Goal: Information Seeking & Learning: Learn about a topic

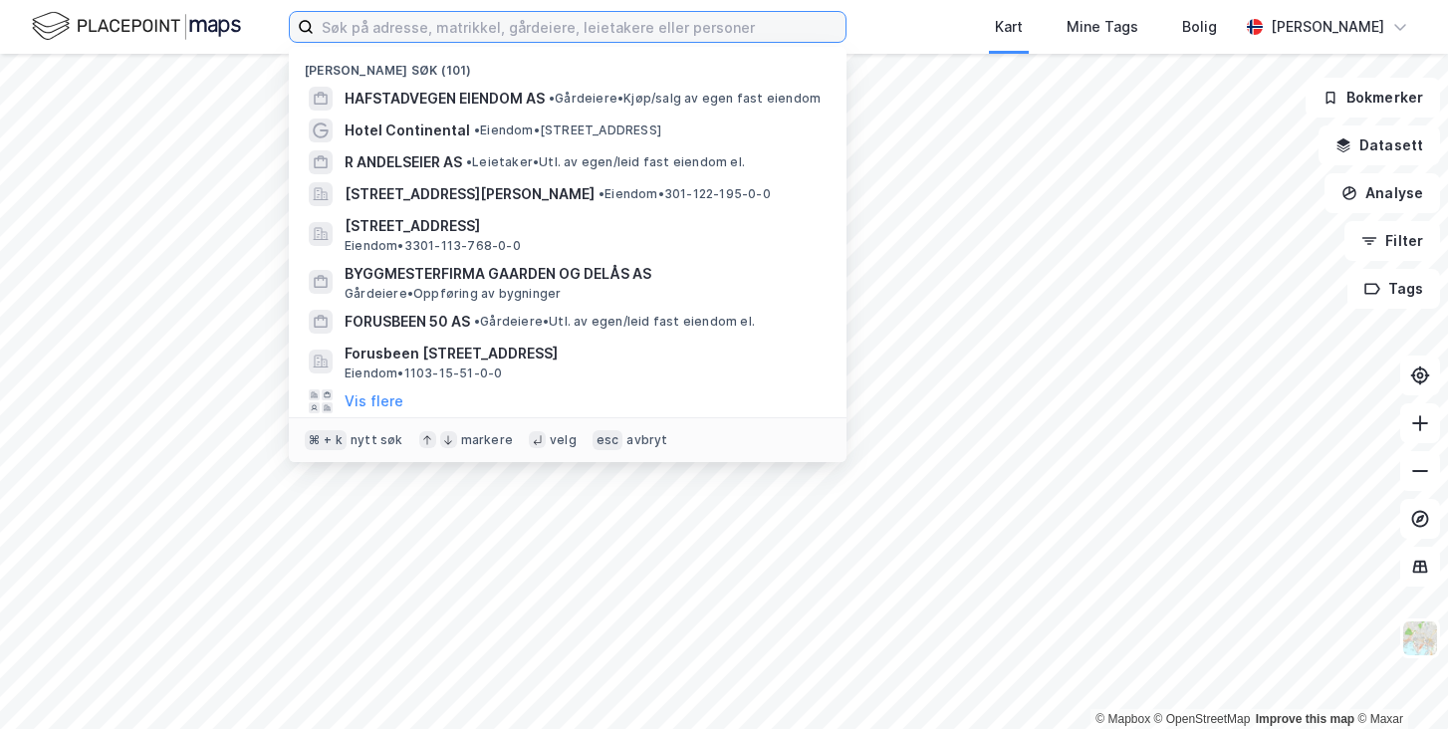
click at [394, 29] on input at bounding box center [580, 27] width 532 height 30
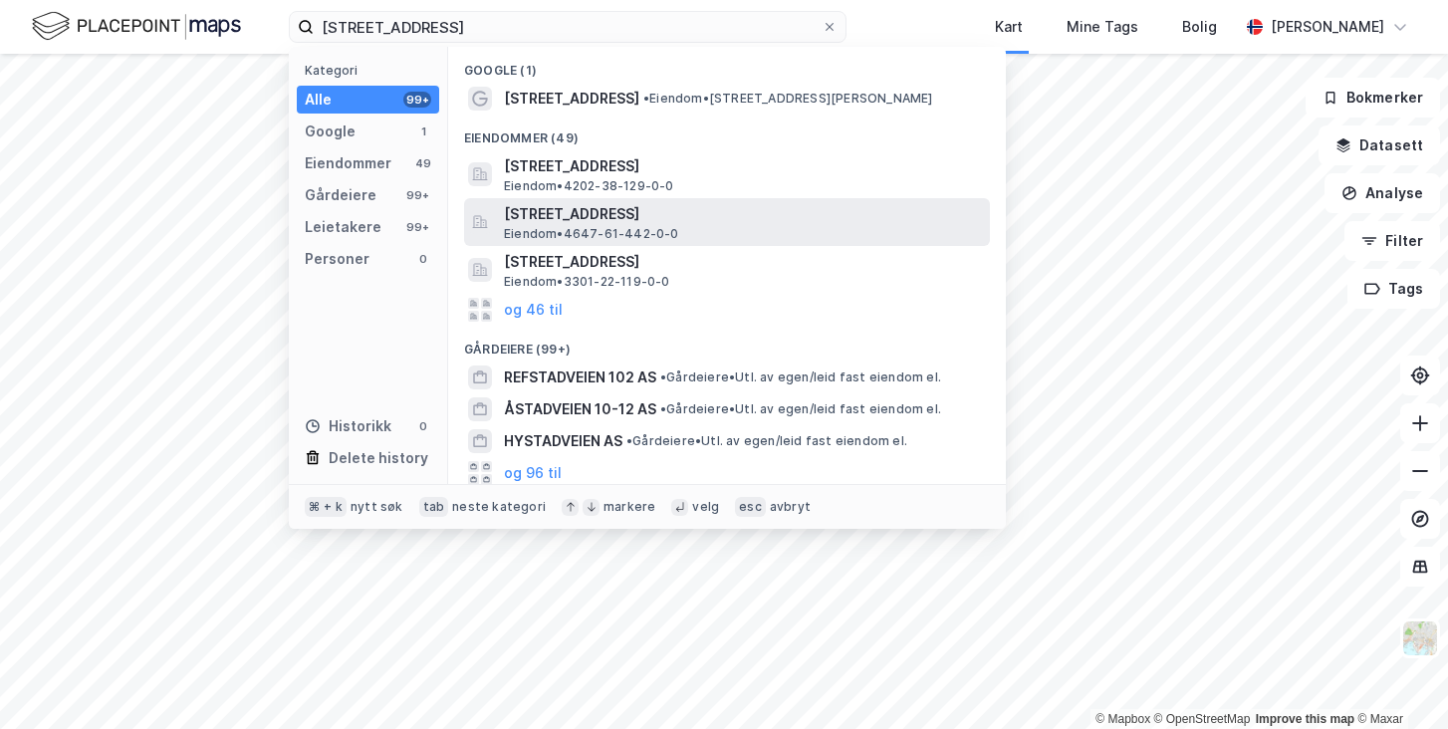
click at [508, 215] on span "[STREET_ADDRESS]" at bounding box center [743, 214] width 478 height 24
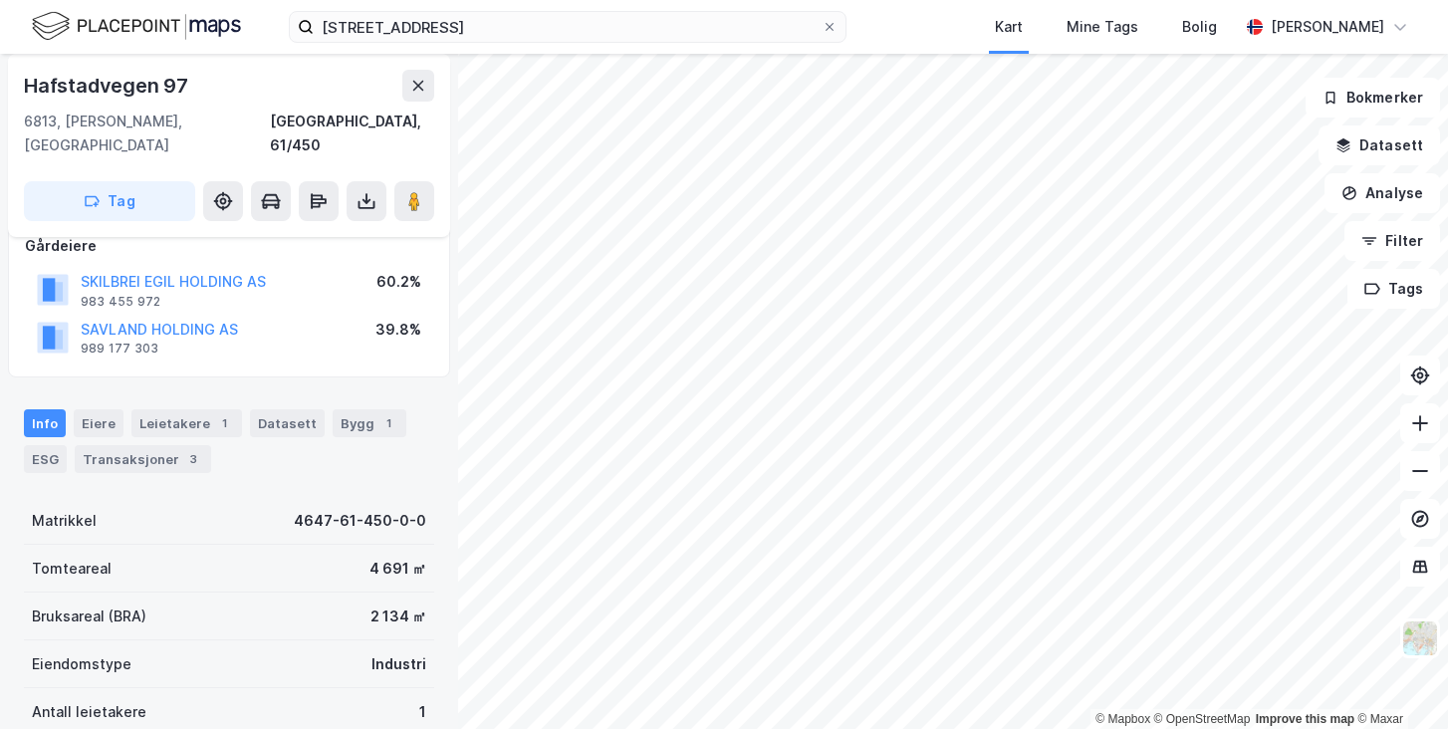
scroll to position [125, 0]
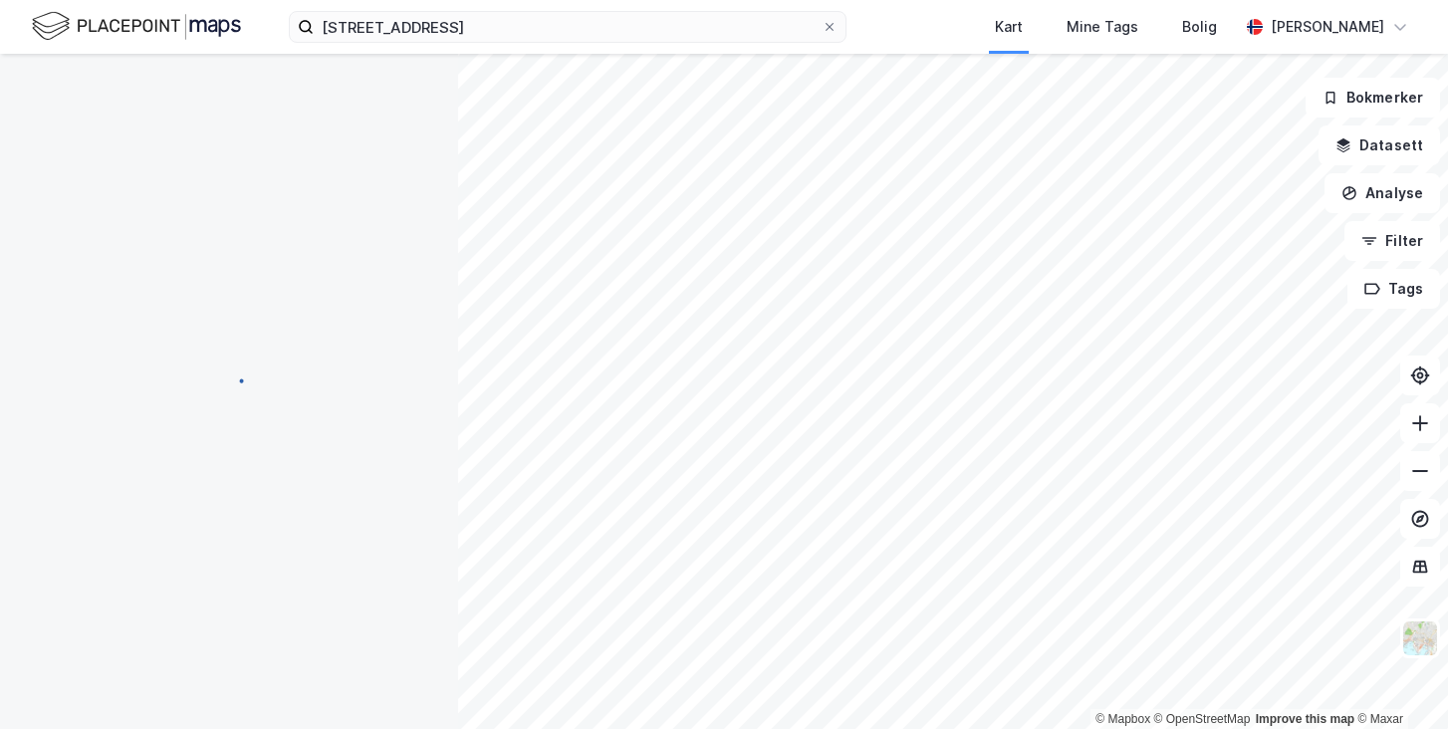
scroll to position [125, 0]
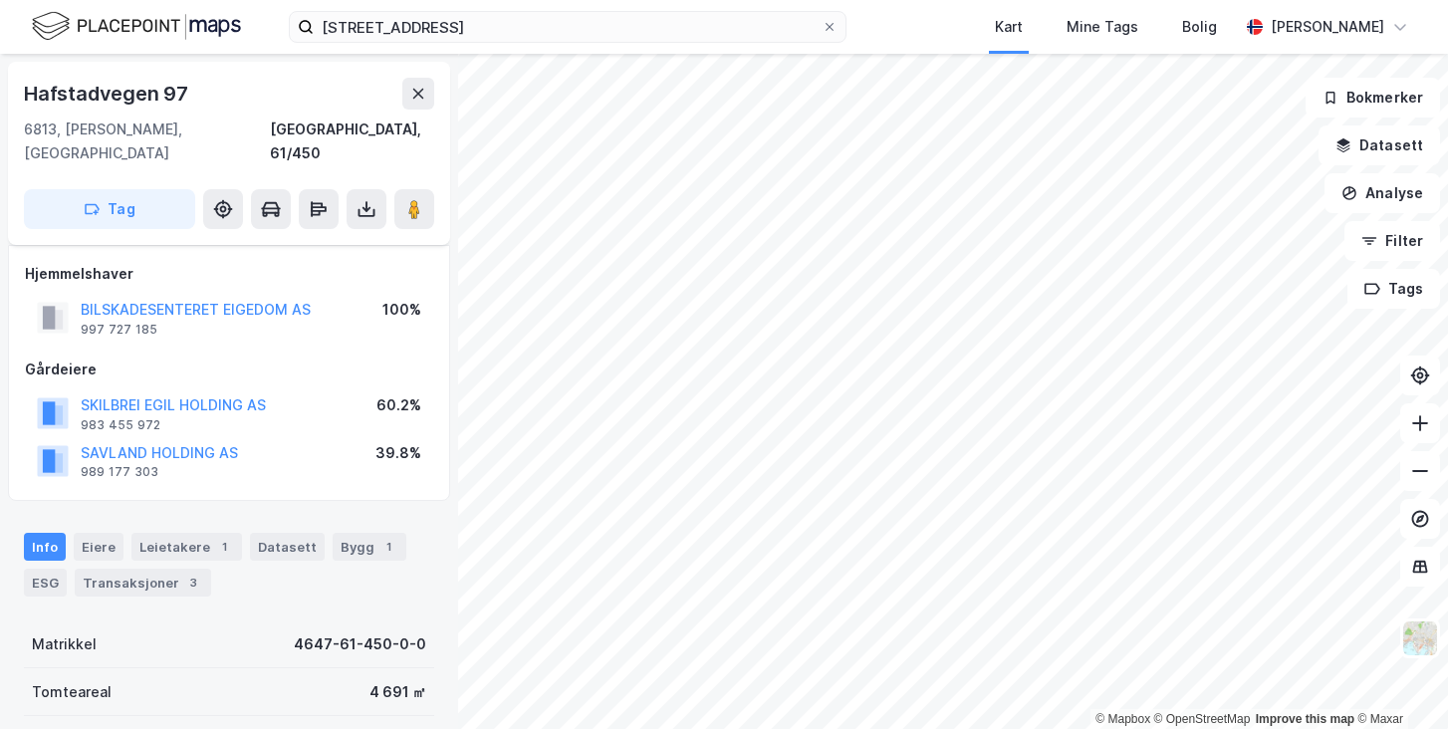
scroll to position [125, 0]
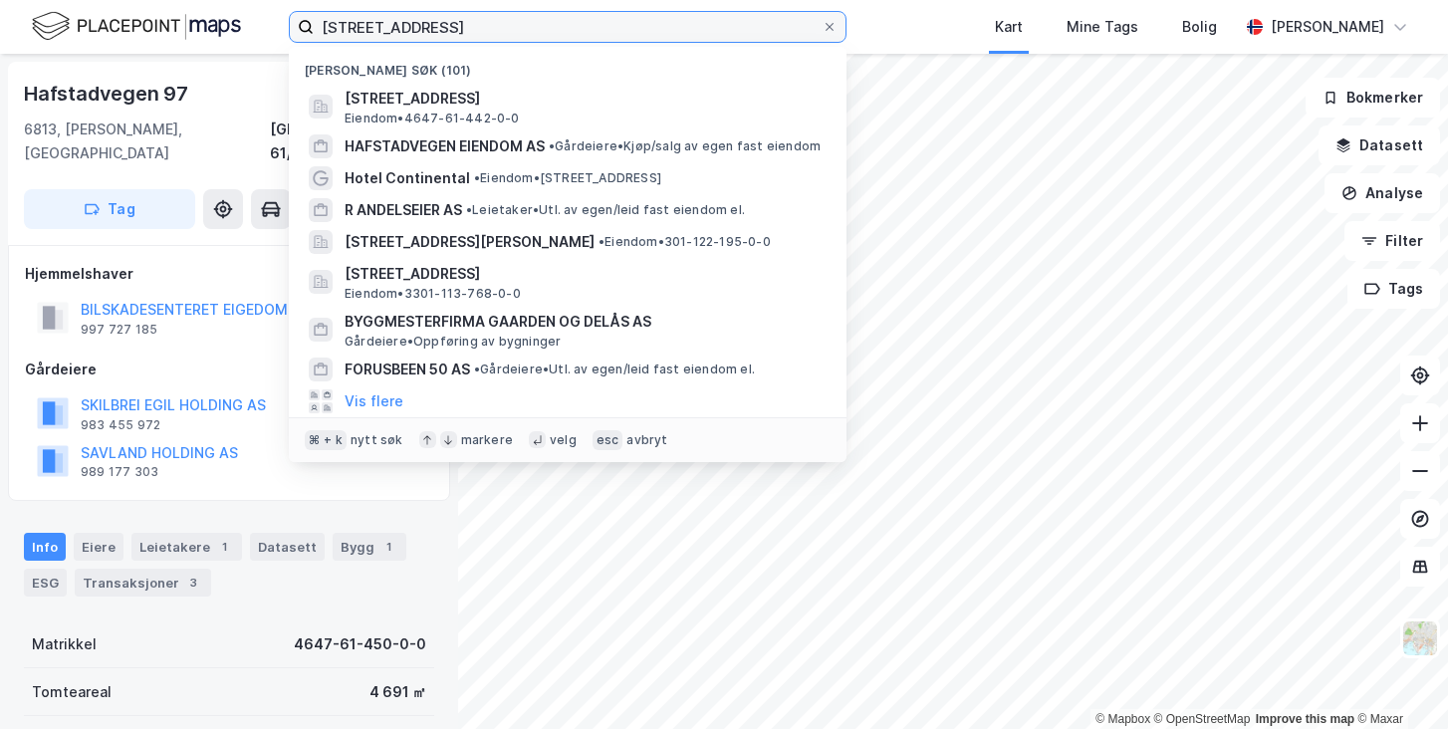
click at [373, 31] on input "hafstadveien 101" at bounding box center [568, 27] width 508 height 30
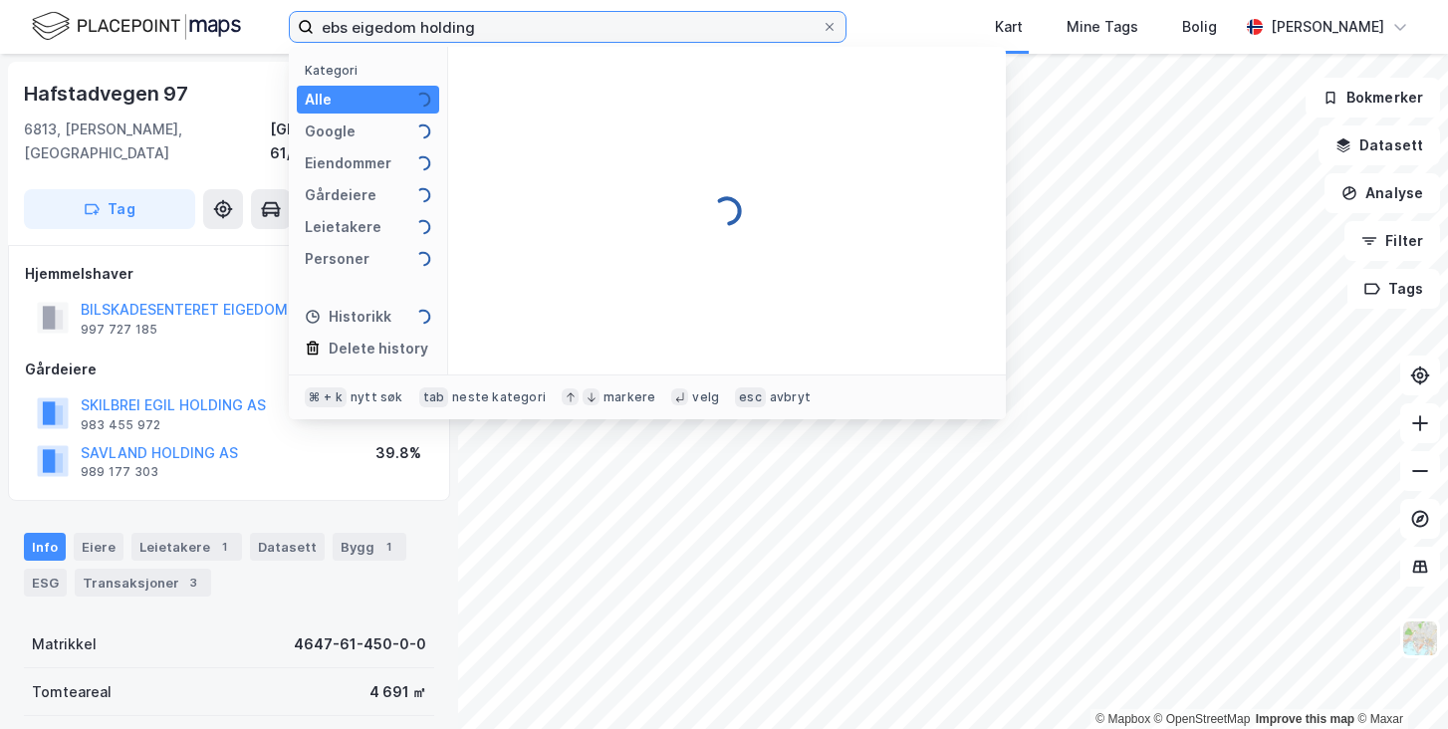
type input "ebs eigedom holding"
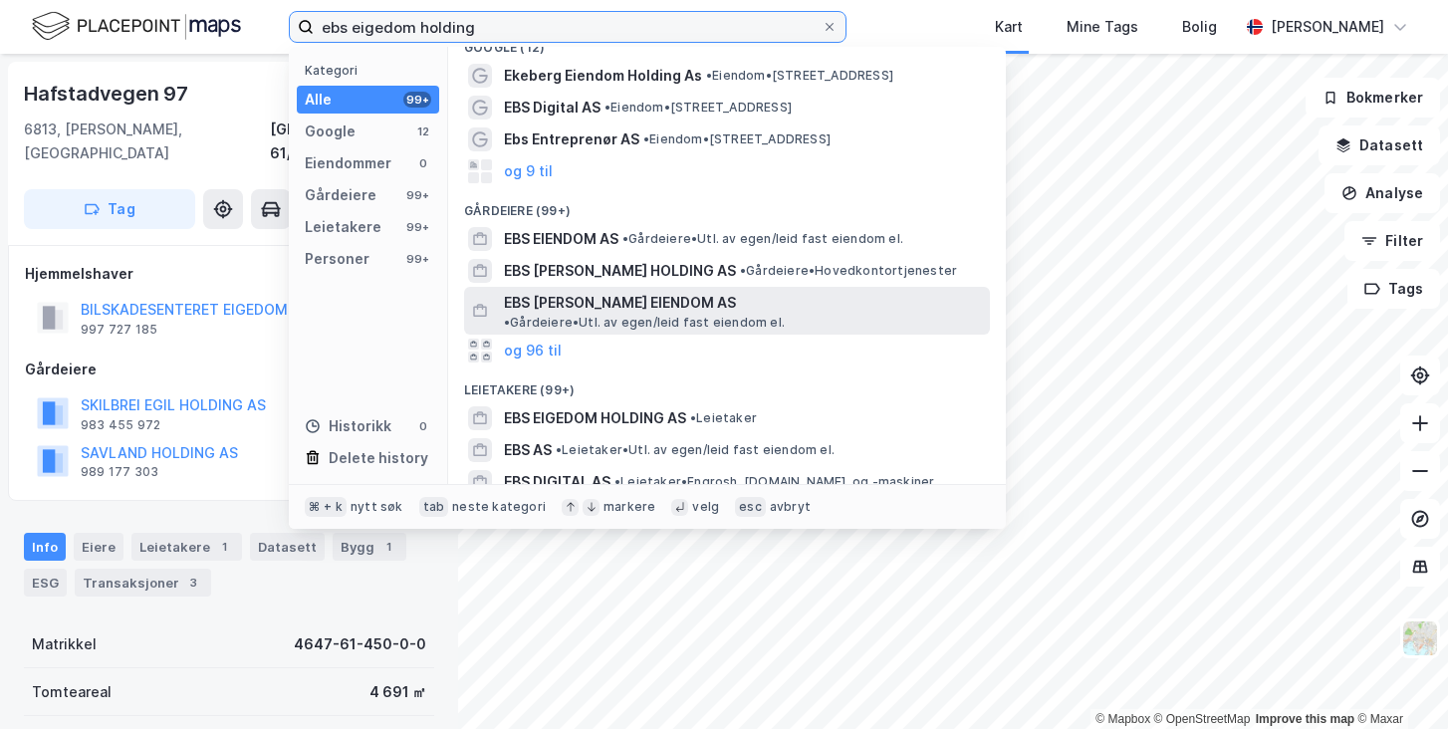
scroll to position [29, 0]
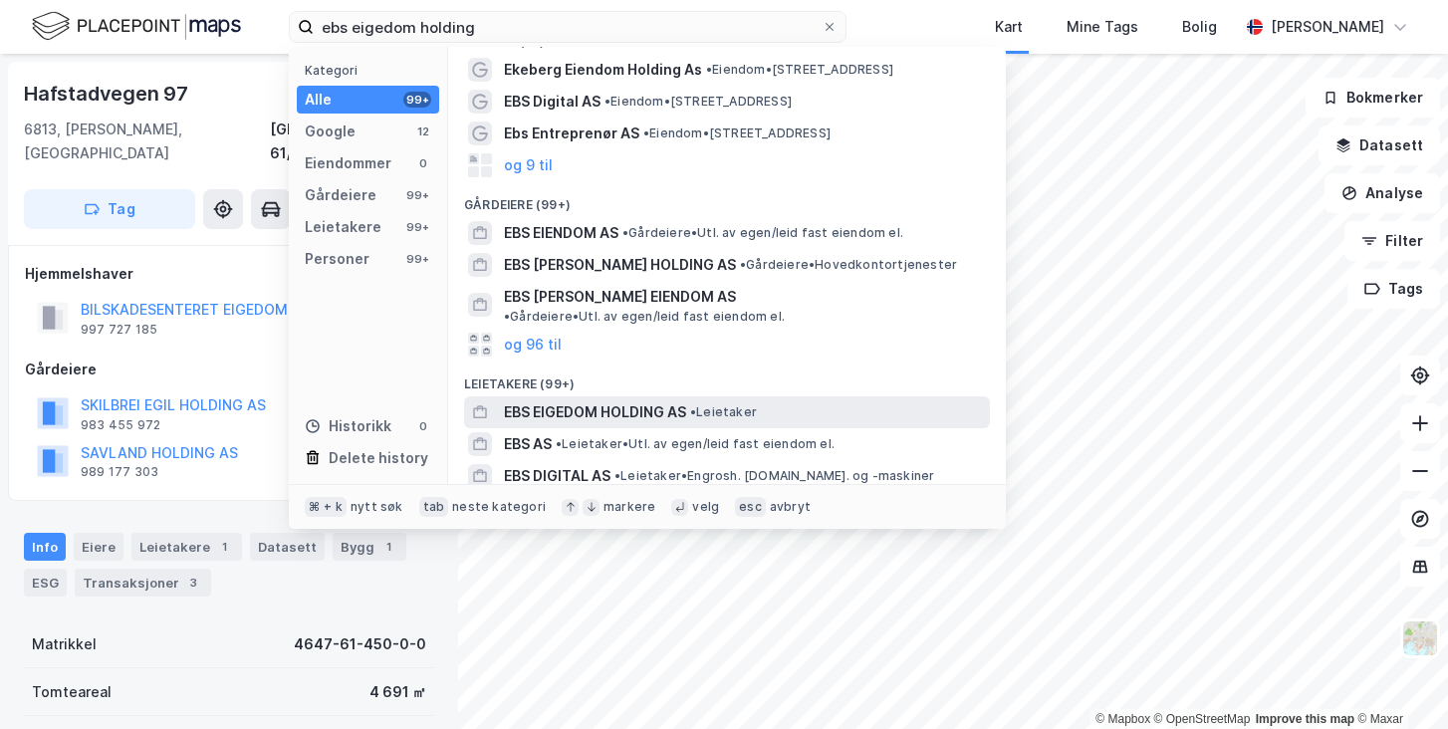
click at [591, 400] on span "EBS EIGEDOM HOLDING AS" at bounding box center [595, 412] width 182 height 24
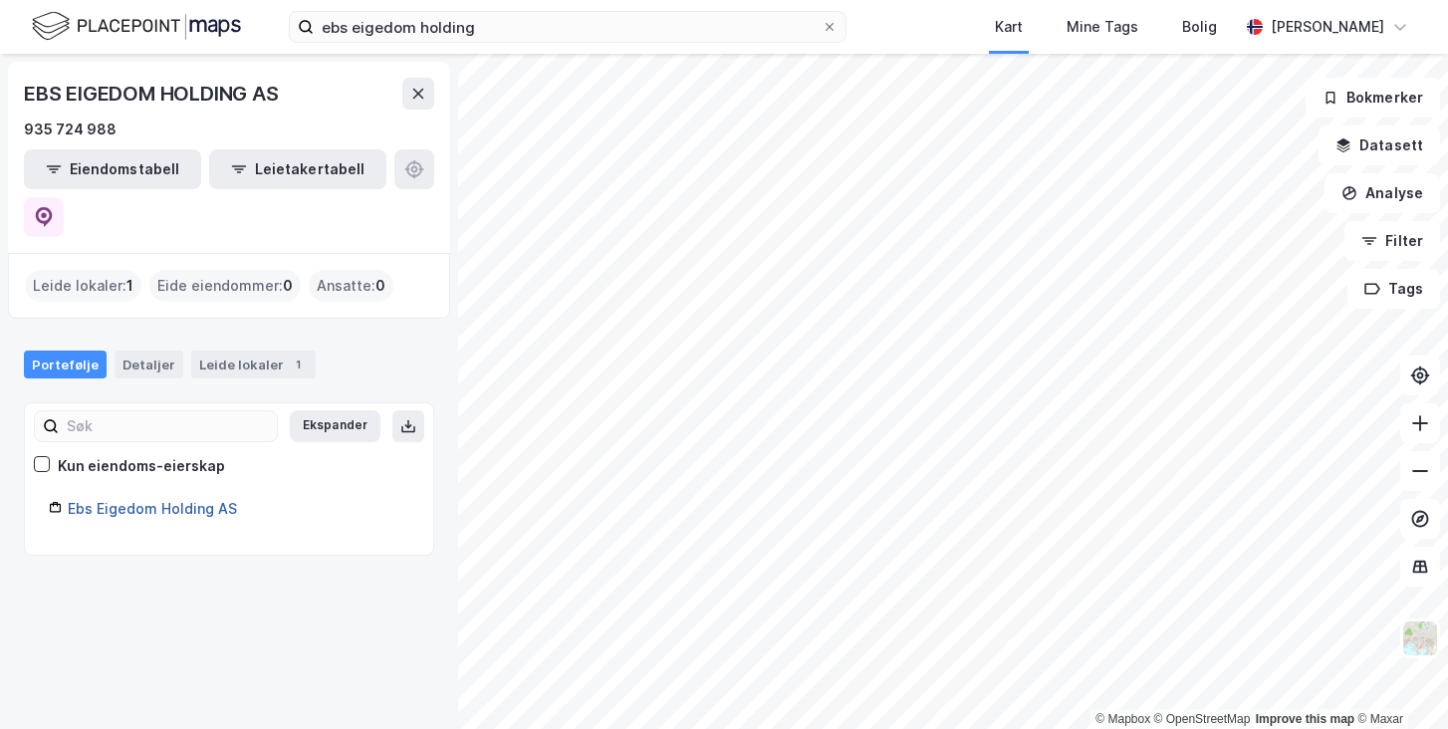
click at [148, 500] on link "Ebs Eigedom Holding AS" at bounding box center [152, 508] width 169 height 17
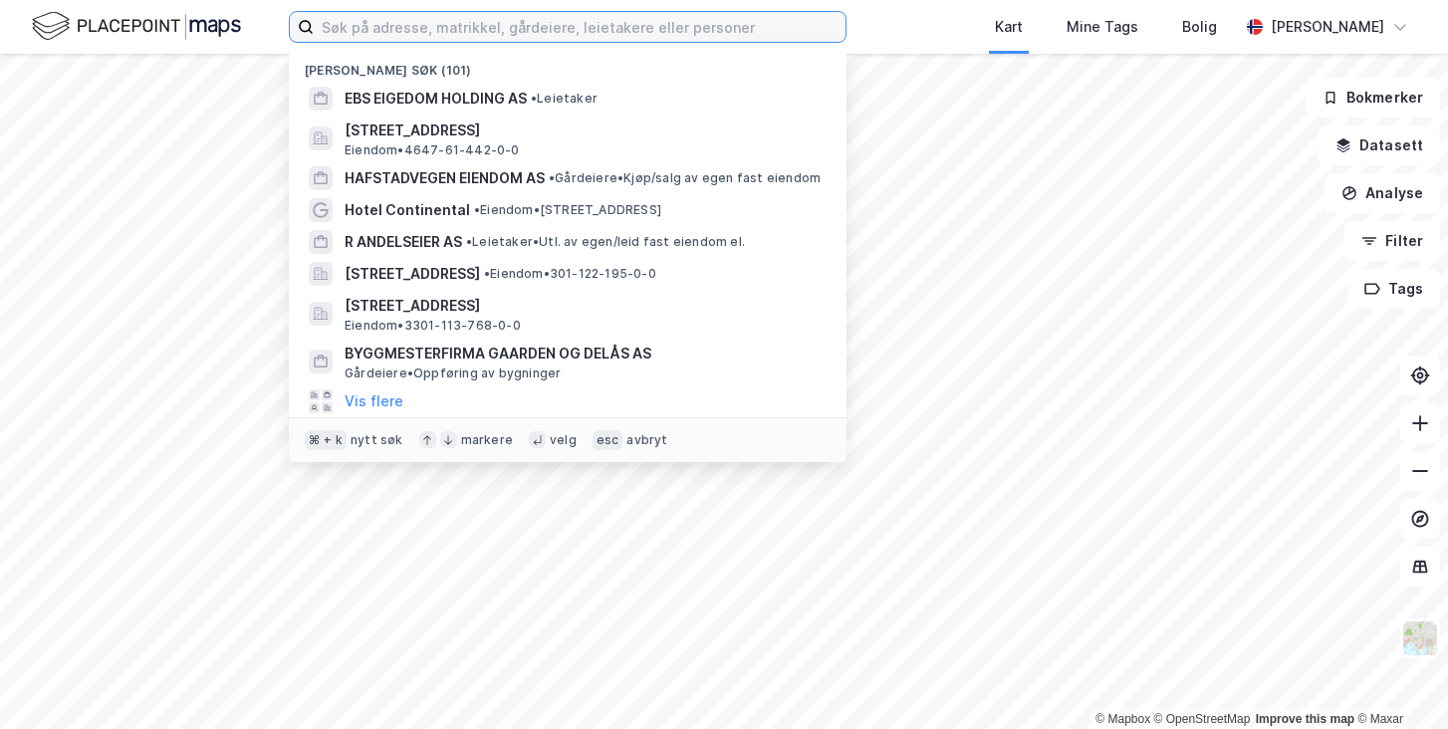
click at [462, 34] on input at bounding box center [580, 27] width 532 height 30
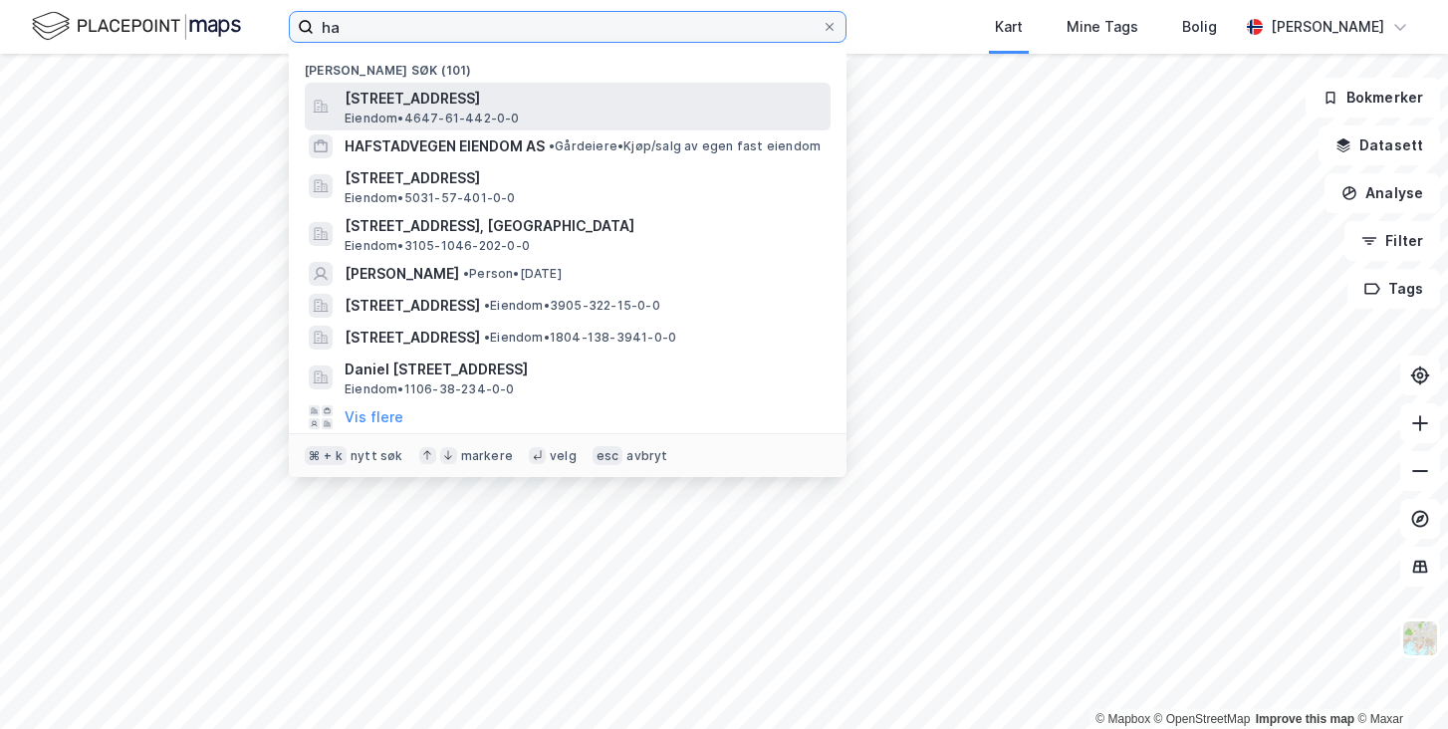
type input "ha"
